Goal: Information Seeking & Learning: Learn about a topic

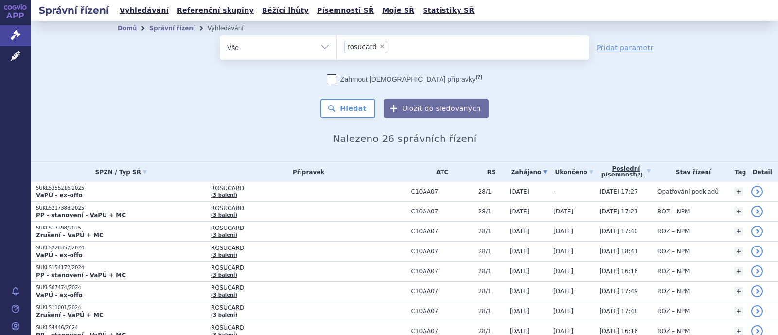
click at [379, 45] on span "×" at bounding box center [382, 46] width 6 height 6
click at [337, 45] on select "rosucard" at bounding box center [336, 47] width 0 height 24
select select
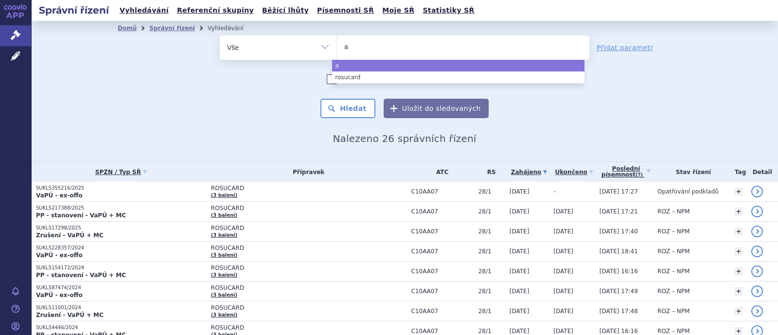
type input "ar"
type input "ari"
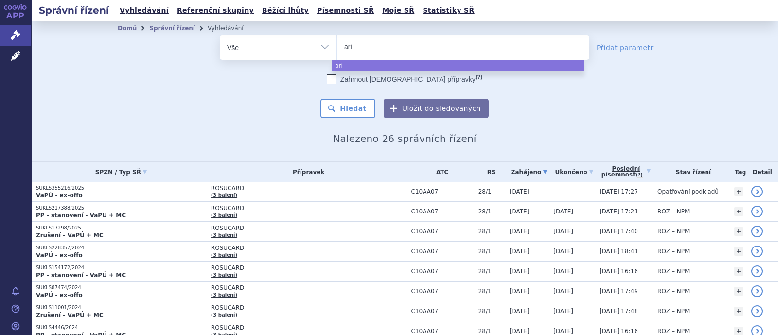
type input "arip"
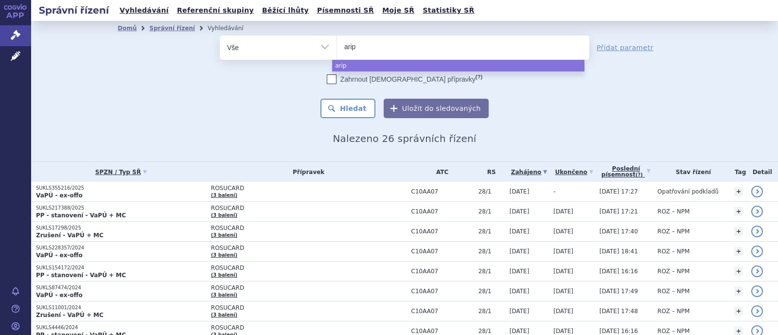
select select "arip"
click at [308, 48] on select "Vše Spisová značka Typ SŘ Přípravek/SUKL kód Účastník/Držitel" at bounding box center [278, 46] width 117 height 22
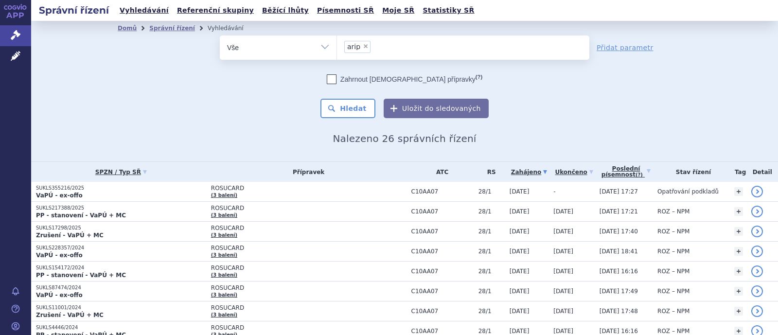
click at [323, 48] on select "Vše Spisová značka Typ SŘ Přípravek/SUKL kód Účastník/Držitel" at bounding box center [278, 46] width 117 height 22
select select "filter-product"
click at [220, 35] on select "Vše Spisová značka Typ SŘ Přípravek/SUKL kód Účastník/Držitel" at bounding box center [278, 46] width 117 height 22
click at [380, 50] on ul at bounding box center [463, 45] width 252 height 20
click at [337, 50] on select at bounding box center [336, 47] width 0 height 24
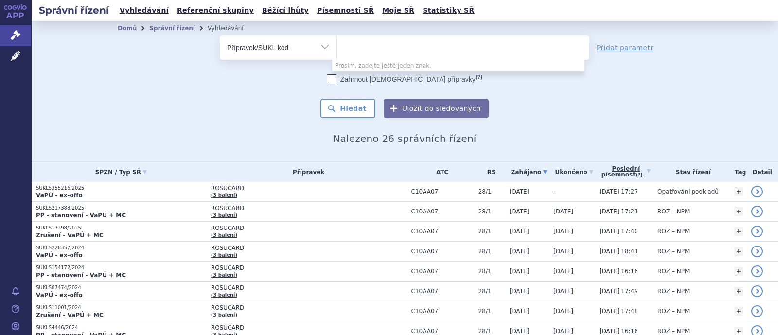
click at [313, 53] on select "Vše Spisová značka Typ SŘ Přípravek/SUKL kód Účastník/Držitel" at bounding box center [278, 46] width 117 height 22
click at [220, 35] on select "Vše Spisová značka Typ SŘ Přípravek/SUKL kód Účastník/Držitel" at bounding box center [278, 46] width 117 height 22
click at [377, 53] on ul at bounding box center [463, 45] width 252 height 20
click at [337, 53] on select at bounding box center [336, 47] width 0 height 24
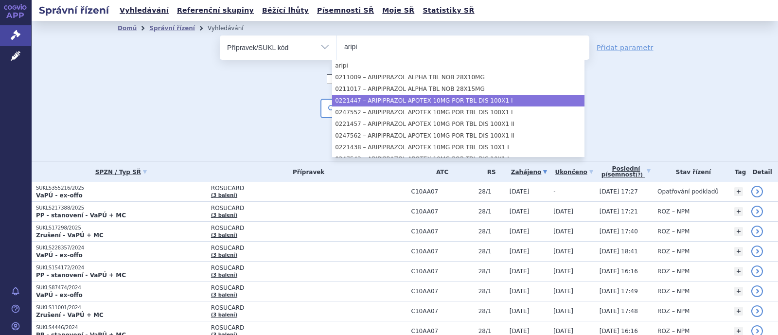
type input "aripi"
select select "eafe29b1-6caf-4a1c-a8f8-b387a749116a"
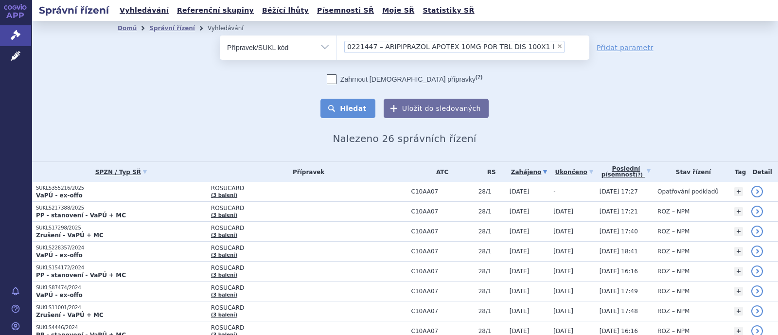
click at [343, 112] on button "Hledat" at bounding box center [347, 108] width 55 height 19
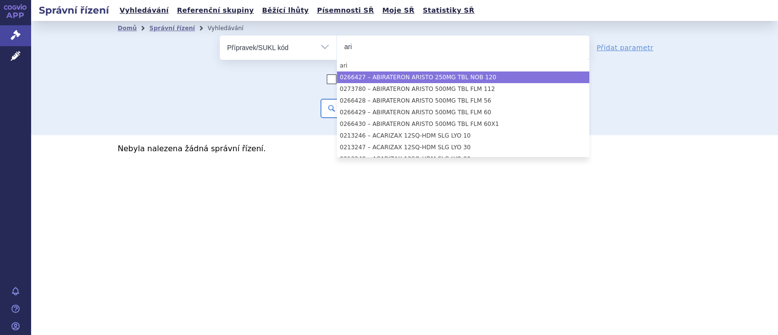
type input "ari"
click at [313, 45] on select "Vše Spisová značka Typ SŘ Přípravek/SUKL kód Účastník/Držitel" at bounding box center [278, 46] width 117 height 22
select select "379b8238-d283-4a54-a810-5dfb7a69e4c0"
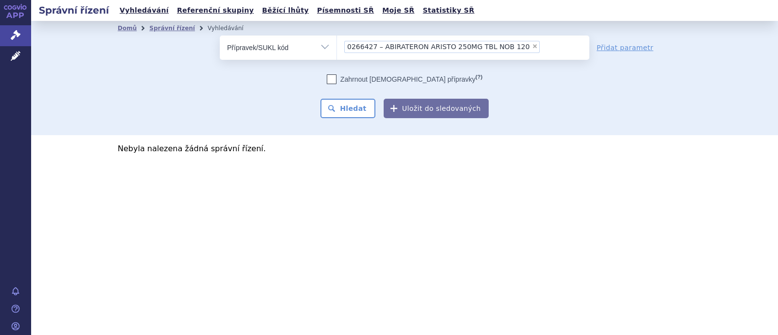
click at [322, 47] on select "Vše Spisová značka Typ SŘ Přípravek/SUKL kód Účastník/Držitel" at bounding box center [278, 46] width 117 height 22
select select "filter-atc-group"
click at [220, 35] on select "Vše Spisová značka Typ SŘ Přípravek/SUKL kód Účastník/Držitel" at bounding box center [278, 46] width 117 height 22
click at [368, 47] on ul at bounding box center [463, 45] width 252 height 20
click at [337, 47] on select at bounding box center [336, 47] width 0 height 24
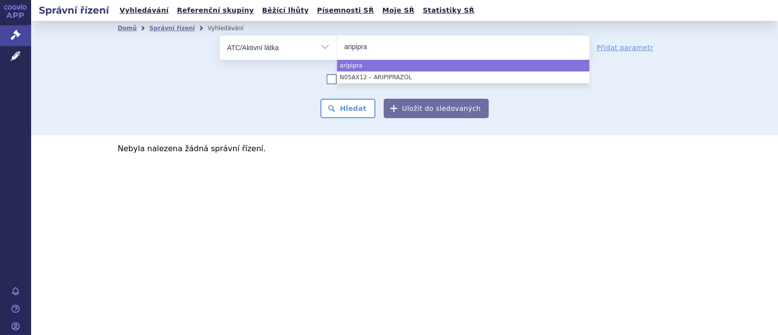
type input "aripipra"
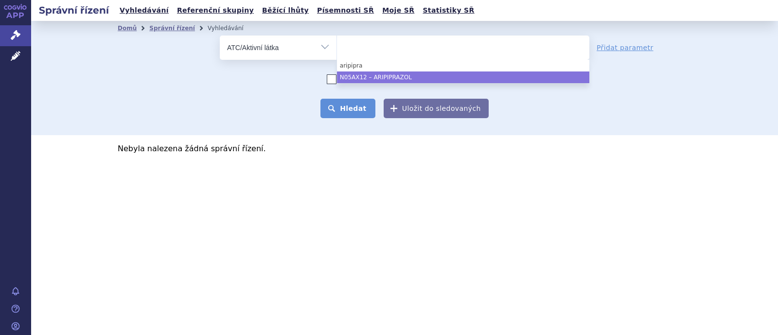
select select "N05AX12"
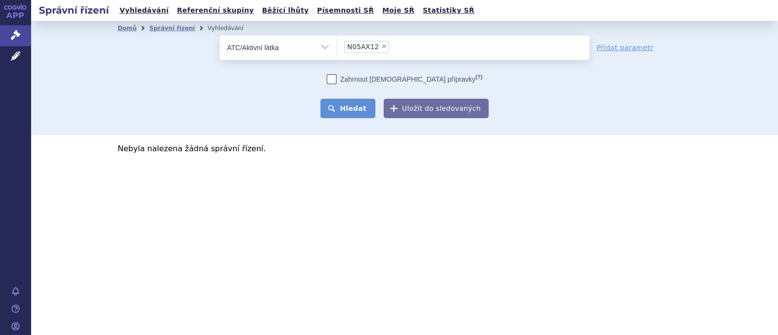
click at [356, 109] on button "Hledat" at bounding box center [347, 108] width 55 height 19
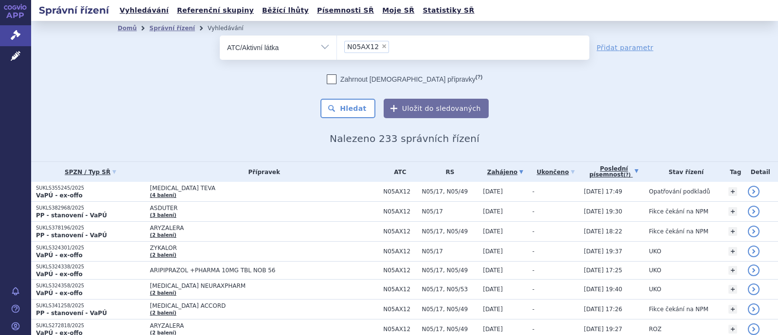
click at [596, 165] on link "Poslední písemnost (?)" at bounding box center [614, 172] width 60 height 20
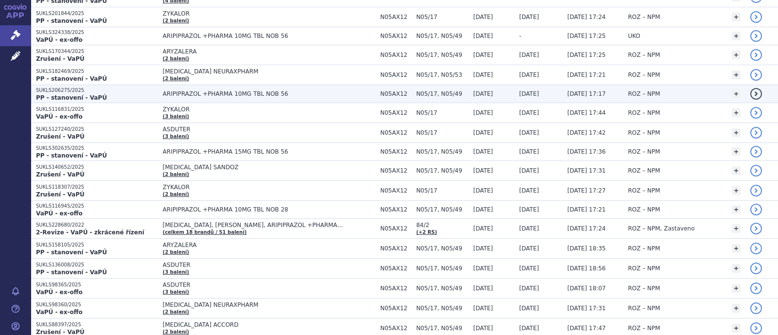
scroll to position [547, 0]
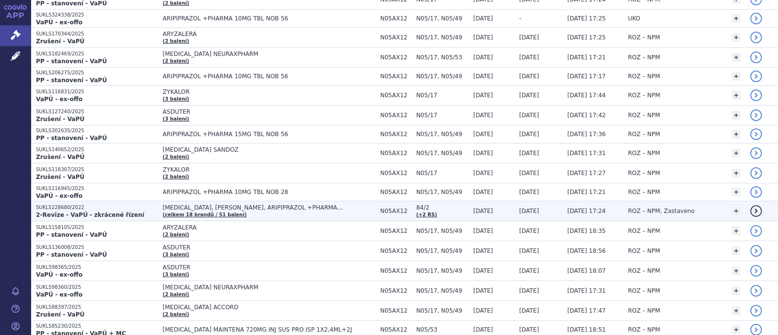
click at [259, 210] on td "ABILIFY, ARICOGAN, ARIPIPRAZOL +PHARMA… (celkem 18 brandů / 51 balení)" at bounding box center [266, 211] width 217 height 20
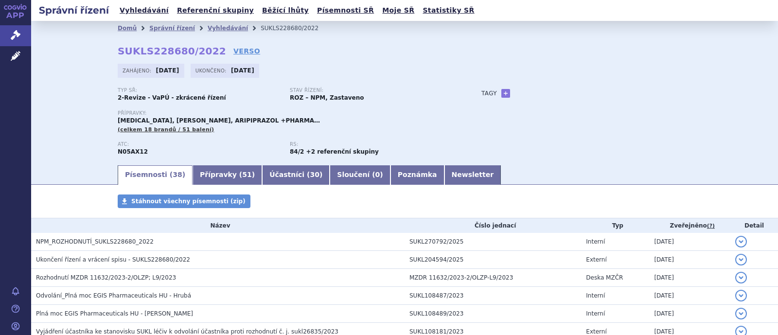
scroll to position [60, 0]
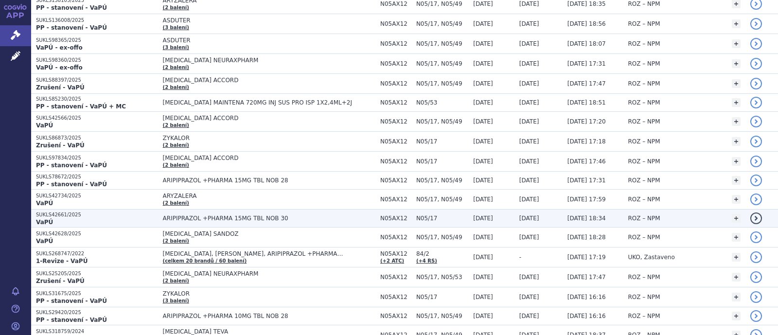
scroll to position [790, 0]
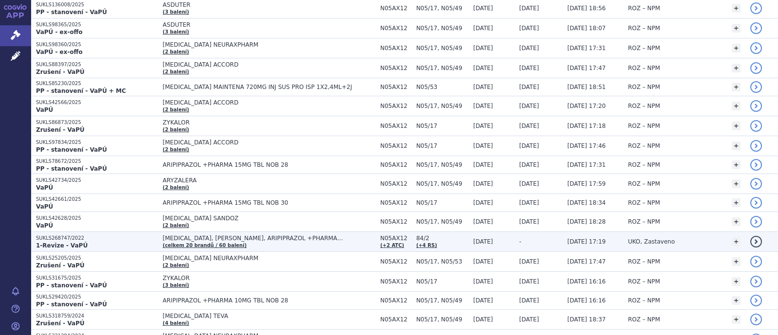
click at [253, 235] on span "ABILIFY, ARICOGAN, ARIPIPRAZOL +PHARMA…" at bounding box center [269, 238] width 212 height 7
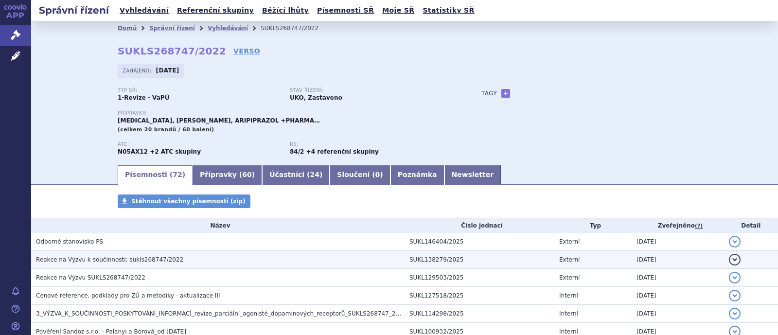
scroll to position [121, 0]
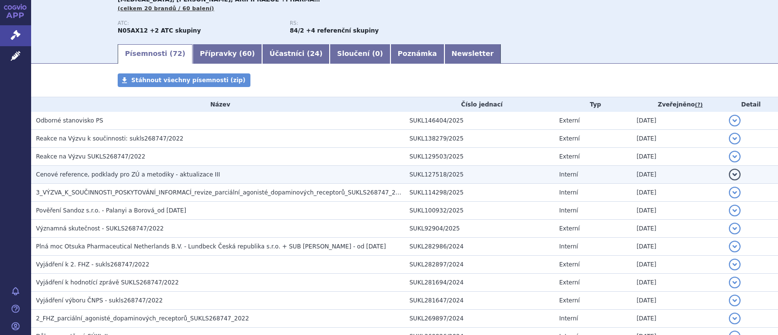
click at [101, 174] on span "Cenové reference, podklady pro ZÚ a metodiky - aktualizace III" at bounding box center [128, 174] width 184 height 7
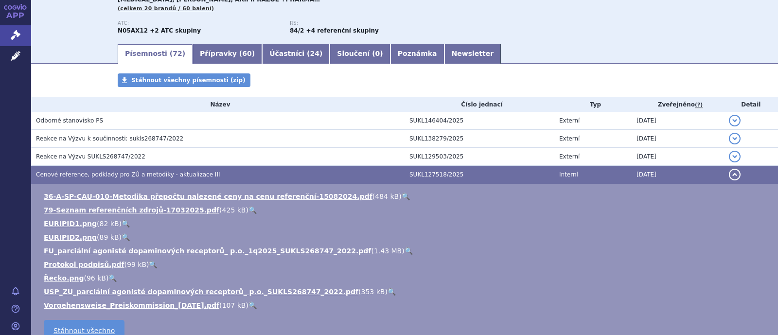
scroll to position [60, 0]
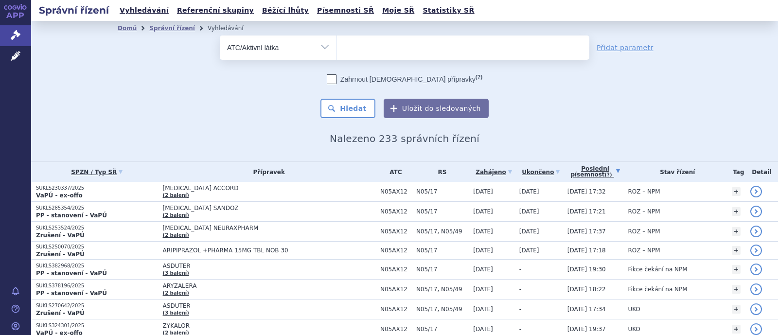
click at [376, 47] on ul at bounding box center [463, 45] width 252 height 20
click at [337, 47] on select at bounding box center [336, 47] width 0 height 24
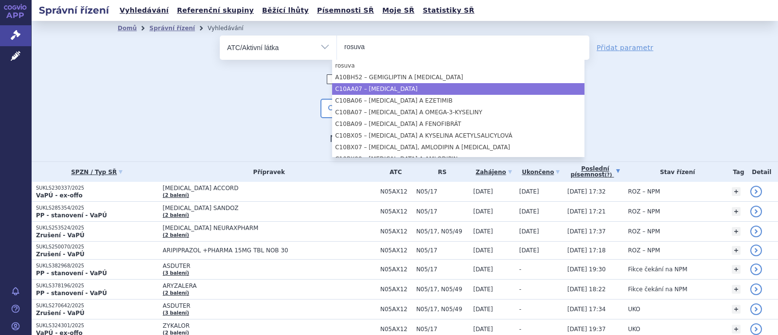
type input "rosuva"
select select "C10AA07"
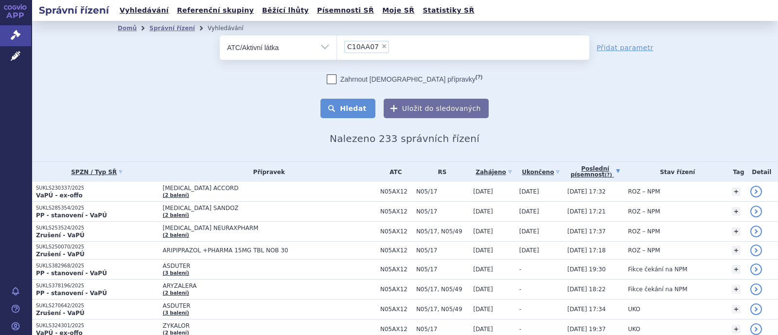
click at [335, 109] on button "Hledat" at bounding box center [347, 108] width 55 height 19
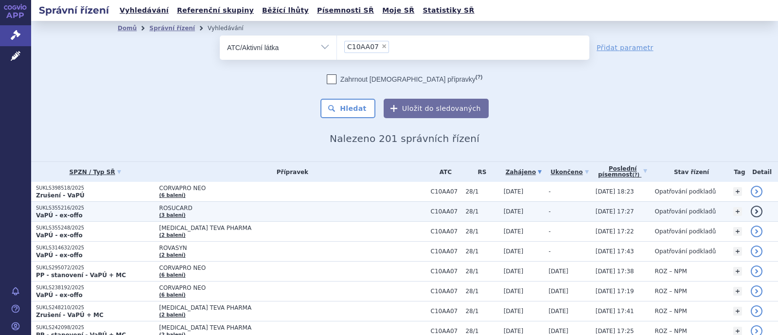
scroll to position [60, 0]
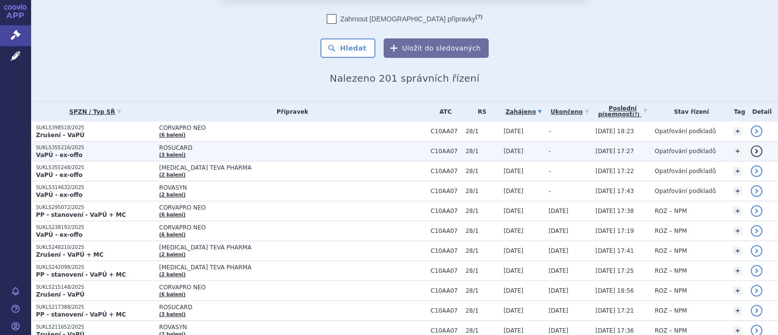
click at [169, 147] on span "ROSUCARD" at bounding box center [280, 147] width 243 height 7
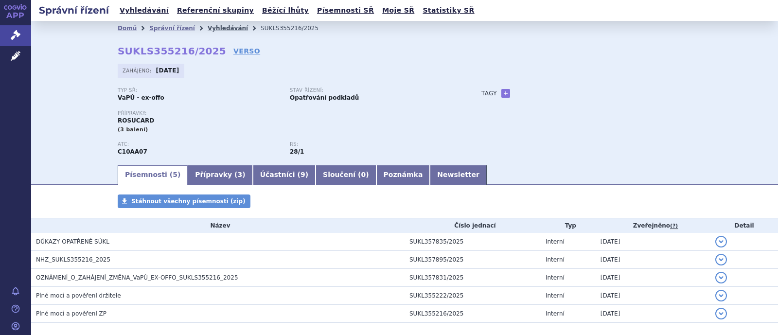
click at [214, 28] on link "Vyhledávání" at bounding box center [228, 28] width 40 height 7
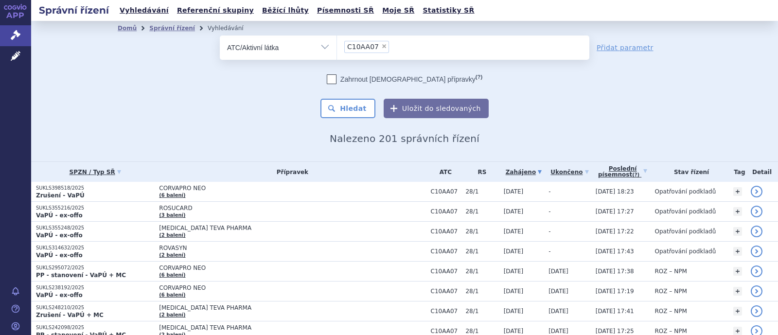
click at [381, 47] on span "×" at bounding box center [384, 46] width 6 height 6
click at [337, 47] on select "C10AA07" at bounding box center [336, 47] width 0 height 24
select select
click at [311, 48] on select "Vše Spisová značka Typ SŘ Přípravek/SUKL kód Účastník/Držitel" at bounding box center [278, 46] width 117 height 22
select select "filter-product"
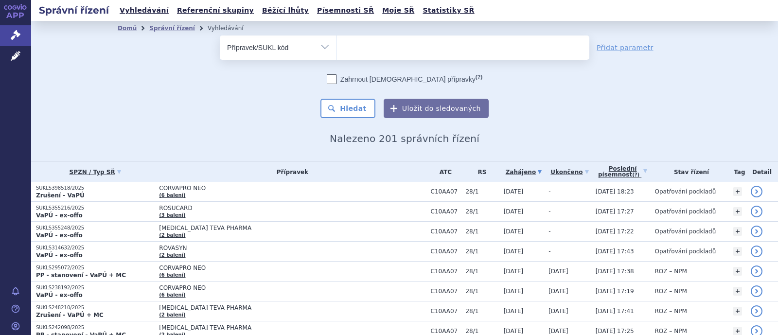
click at [220, 35] on select "Vše Spisová značka Typ SŘ Přípravek/SUKL kód Účastník/Držitel" at bounding box center [278, 46] width 117 height 22
click at [356, 48] on ul at bounding box center [463, 45] width 252 height 20
click at [337, 48] on select at bounding box center [336, 47] width 0 height 24
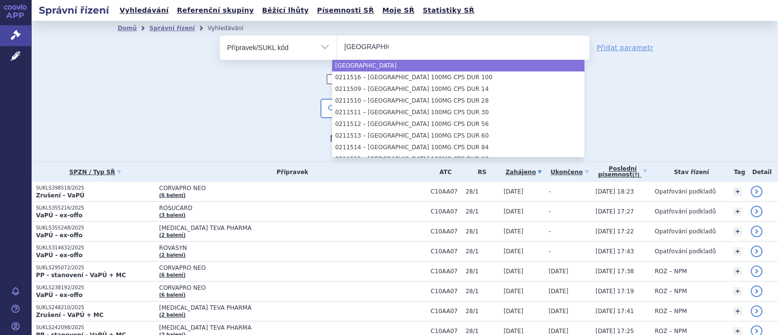
type input "pragiola"
select select "pragiola"
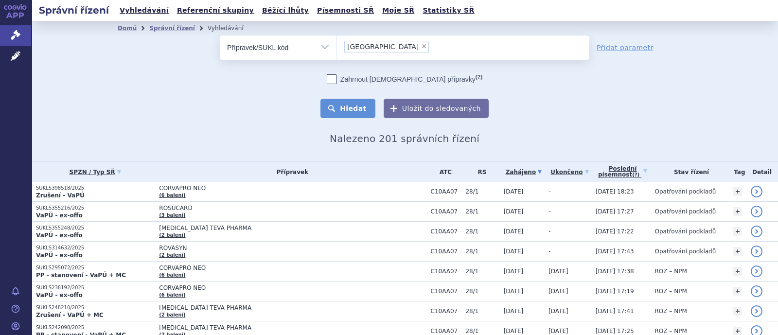
click at [360, 105] on button "Hledat" at bounding box center [347, 108] width 55 height 19
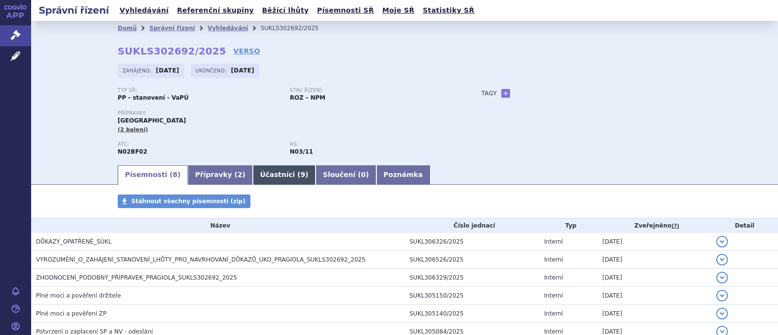
click at [203, 176] on link "Přípravky ( 2 )" at bounding box center [220, 174] width 65 height 19
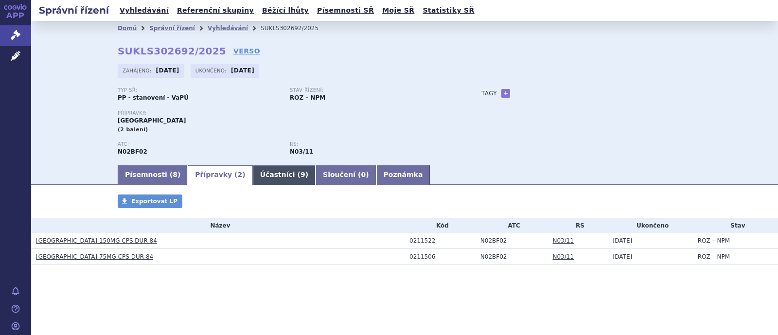
click at [253, 176] on link "Účastníci ( 9 )" at bounding box center [284, 174] width 63 height 19
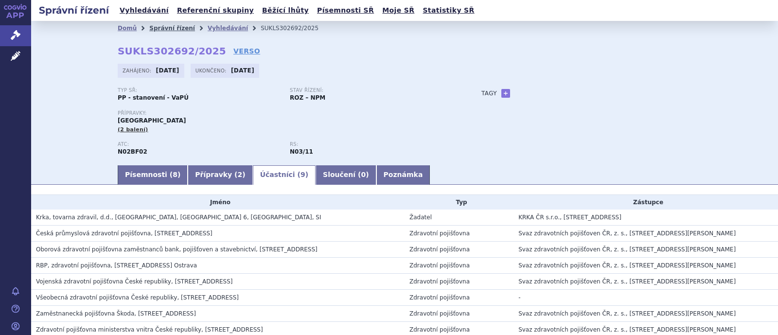
click at [155, 30] on link "Správní řízení" at bounding box center [172, 28] width 46 height 7
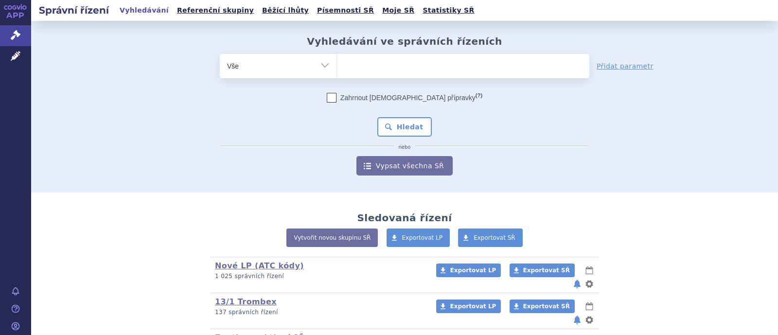
click at [326, 65] on select "Vše Spisová značka Typ SŘ Přípravek/SUKL kód Účastník/Držitel" at bounding box center [278, 65] width 117 height 22
select select "filter-atc-group"
click at [220, 54] on select "Vše Spisová značka Typ SŘ Přípravek/SUKL kód Účastník/Držitel" at bounding box center [278, 65] width 117 height 22
drag, startPoint x: 377, startPoint y: 70, endPoint x: 386, endPoint y: 40, distance: 31.9
click at [374, 70] on ul at bounding box center [463, 64] width 252 height 20
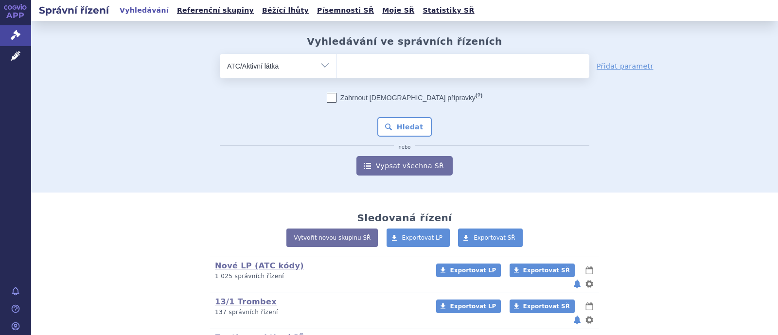
click at [337, 70] on select at bounding box center [336, 65] width 0 height 24
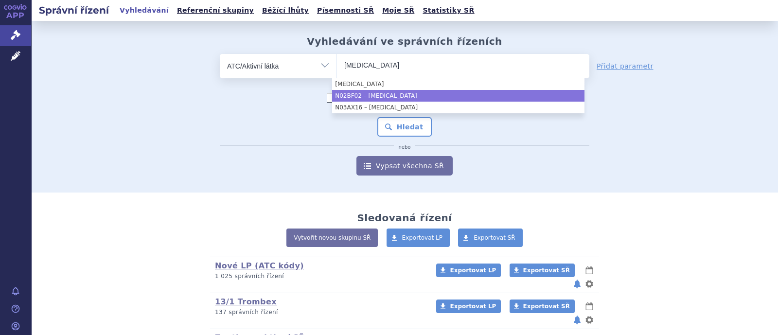
type input "pregabalin"
select select "N02BF02"
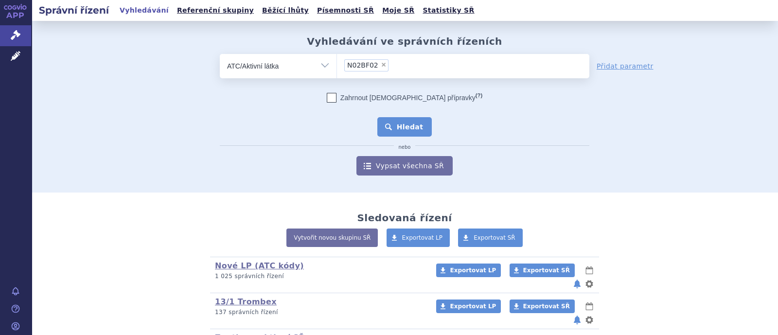
click at [404, 125] on button "Hledat" at bounding box center [404, 126] width 55 height 19
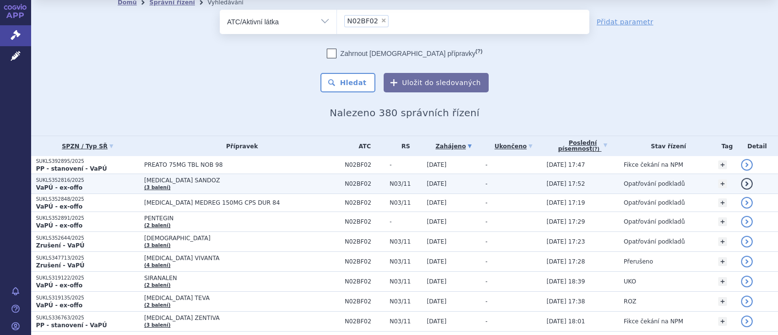
scroll to position [60, 0]
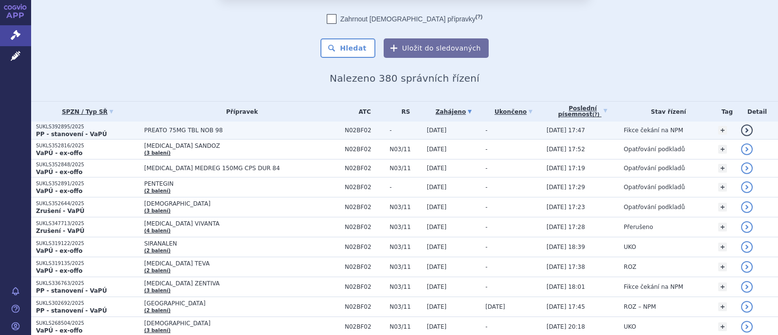
click at [182, 130] on span "PREATO 75MG TBL NOB 98" at bounding box center [242, 130] width 196 height 7
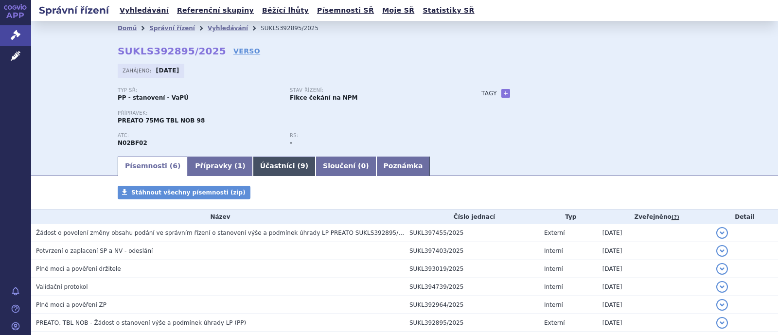
click at [253, 161] on link "Účastníci ( 9 )" at bounding box center [284, 166] width 63 height 19
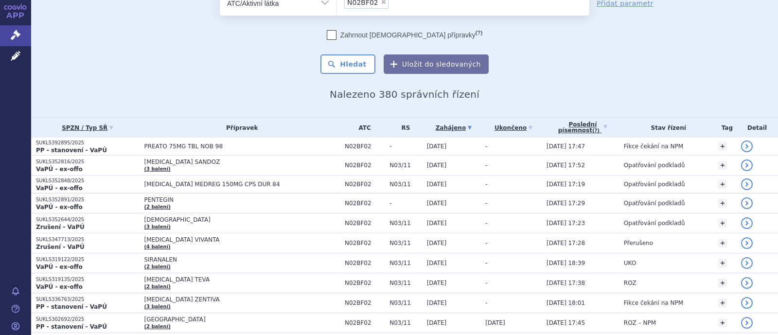
scroll to position [60, 0]
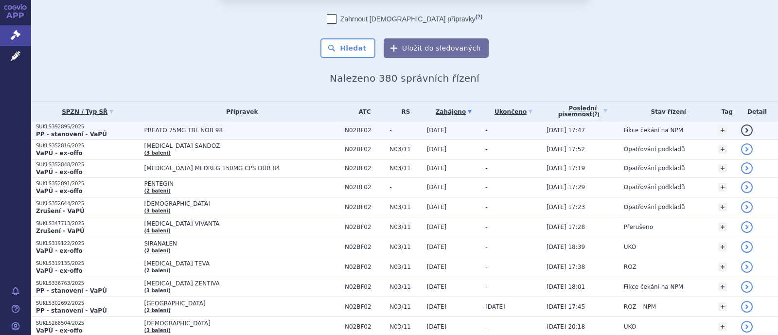
click at [196, 129] on span "PREATO 75MG TBL NOB 98" at bounding box center [242, 130] width 196 height 7
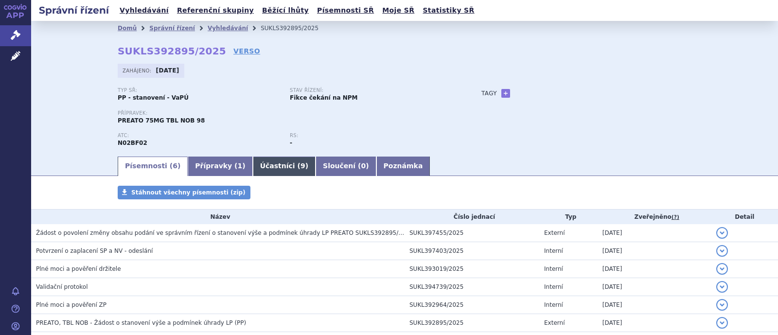
click at [253, 159] on link "Účastníci ( 9 )" at bounding box center [284, 166] width 63 height 19
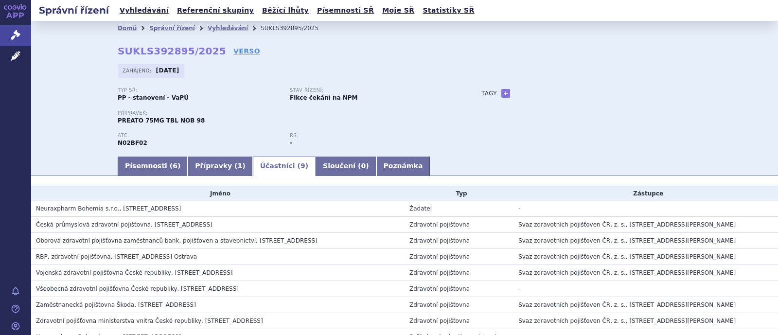
click at [253, 161] on link "Účastníci ( 9 )" at bounding box center [284, 166] width 63 height 19
click at [160, 28] on link "Správní řízení" at bounding box center [172, 28] width 46 height 7
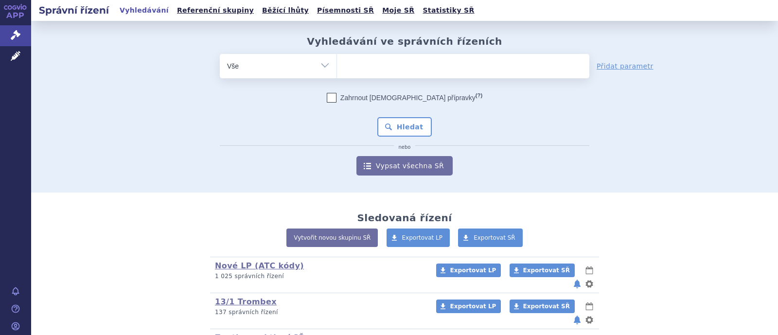
click at [319, 72] on select "Vše Spisová značka Typ SŘ Přípravek/SUKL kód Účastník/Držitel" at bounding box center [278, 65] width 117 height 22
select select "filter-atc-group"
click at [220, 54] on select "Vše Spisová značka Typ SŘ Přípravek/SUKL kód Účastník/Držitel" at bounding box center [278, 65] width 117 height 22
click at [358, 65] on ul at bounding box center [463, 64] width 252 height 20
click at [337, 65] on select at bounding box center [336, 65] width 0 height 24
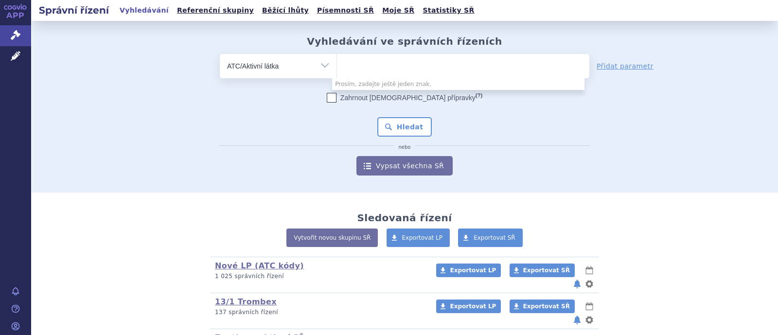
paste input "C10AA07"
type input "C10AA07"
select select "C10AA07"
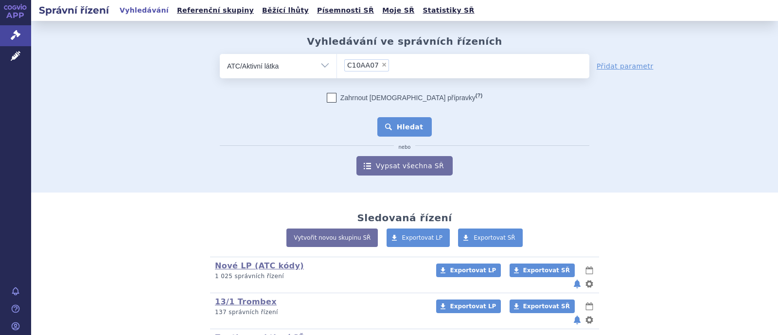
click at [406, 127] on button "Hledat" at bounding box center [404, 126] width 55 height 19
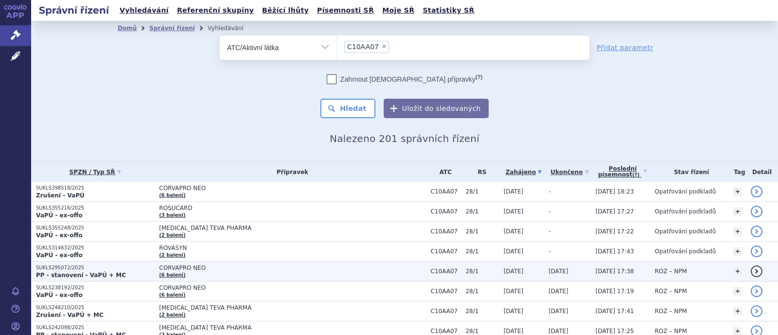
click at [190, 268] on span "CORVAPRO NEO" at bounding box center [280, 267] width 243 height 7
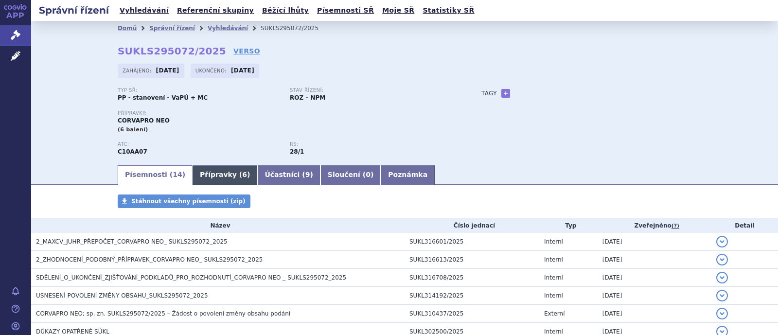
click at [257, 175] on link "Účastníci ( 9 )" at bounding box center [288, 174] width 63 height 19
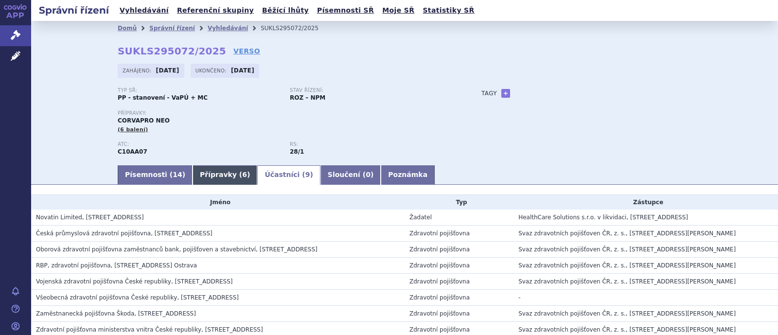
click at [201, 177] on link "Přípravky ( 6 )" at bounding box center [225, 174] width 65 height 19
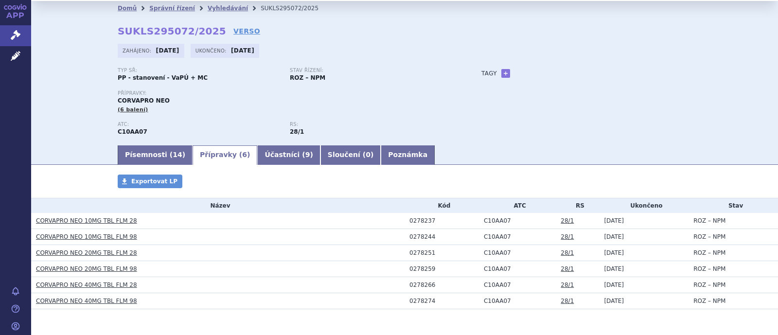
scroll to position [53, 0]
